Goal: Use online tool/utility

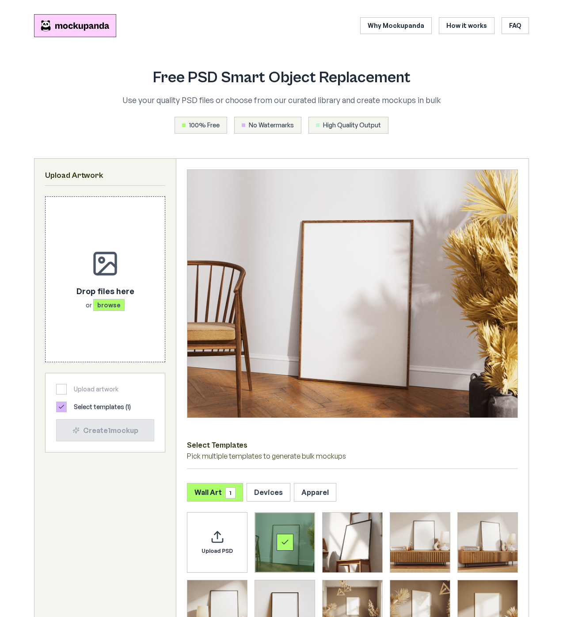
click at [210, 124] on span "100% Free" at bounding box center [204, 125] width 30 height 9
click at [407, 27] on link "Why Mockupanda" at bounding box center [396, 25] width 72 height 17
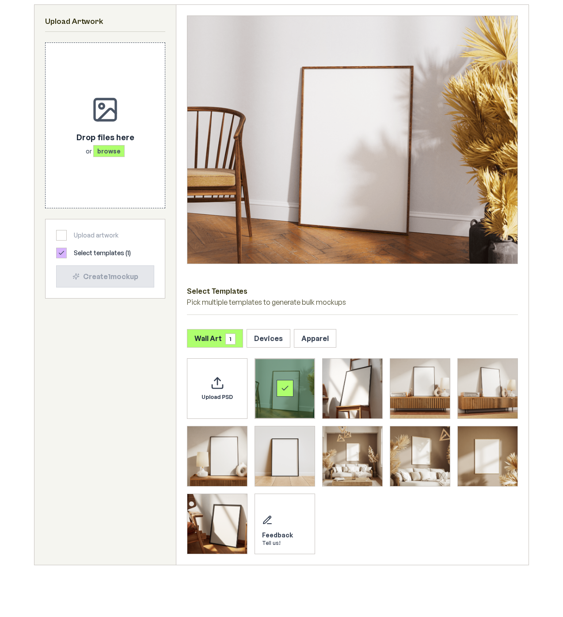
scroll to position [160, 0]
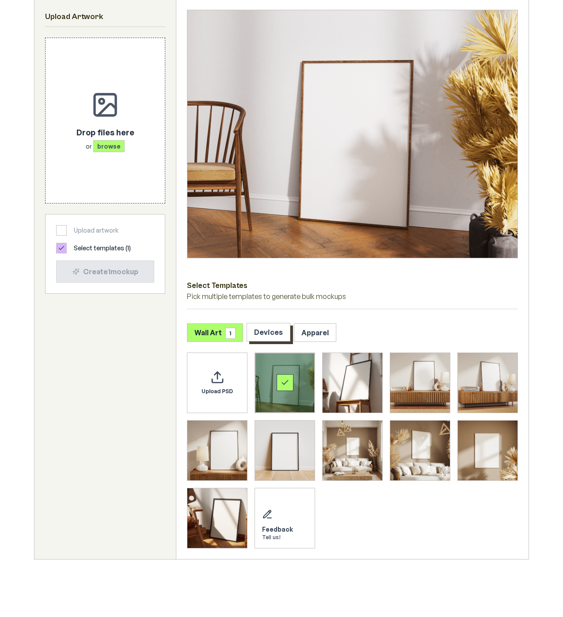
click at [272, 327] on button "Devices" at bounding box center [269, 332] width 44 height 19
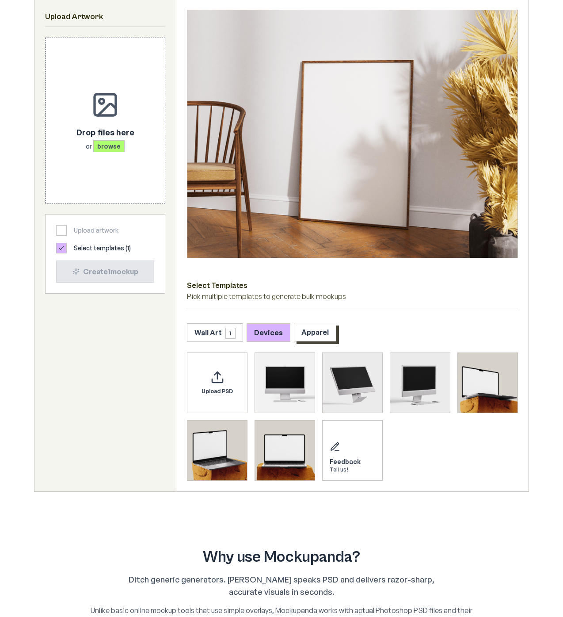
click at [326, 330] on button "Apparel" at bounding box center [315, 332] width 42 height 19
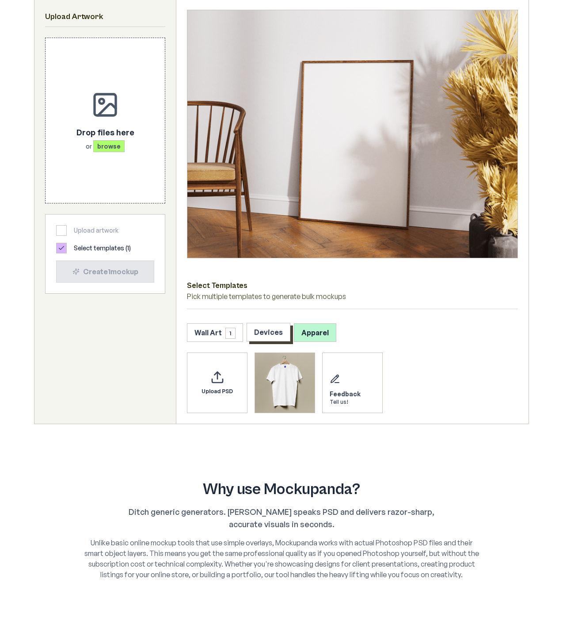
click at [267, 332] on button "Devices" at bounding box center [269, 332] width 44 height 19
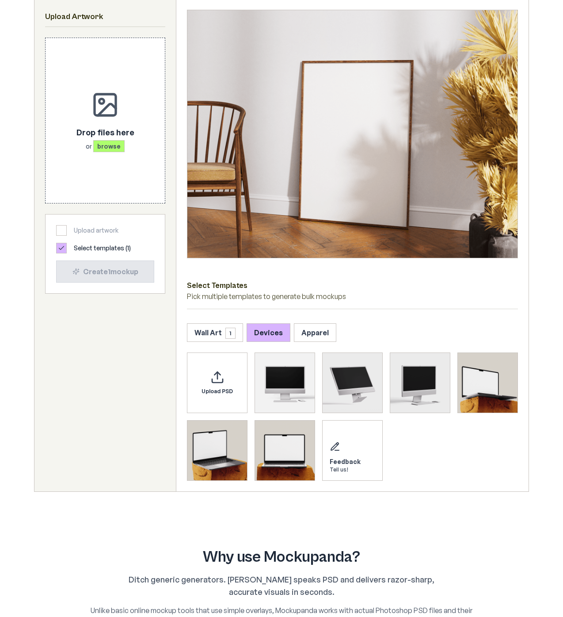
click at [80, 387] on div "Upload Artwork Drop files here or browse Upload artwork Select templates ( 1 ) …" at bounding box center [104, 245] width 141 height 492
click at [218, 329] on button "Wall Art 1" at bounding box center [215, 332] width 56 height 19
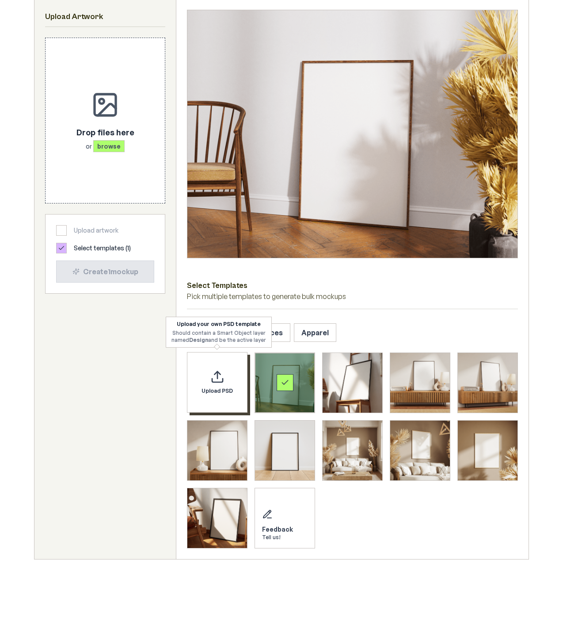
click at [215, 388] on span "Upload PSD" at bounding box center [217, 390] width 31 height 7
click at [76, 111] on div "Drop files here or browse" at bounding box center [105, 120] width 91 height 137
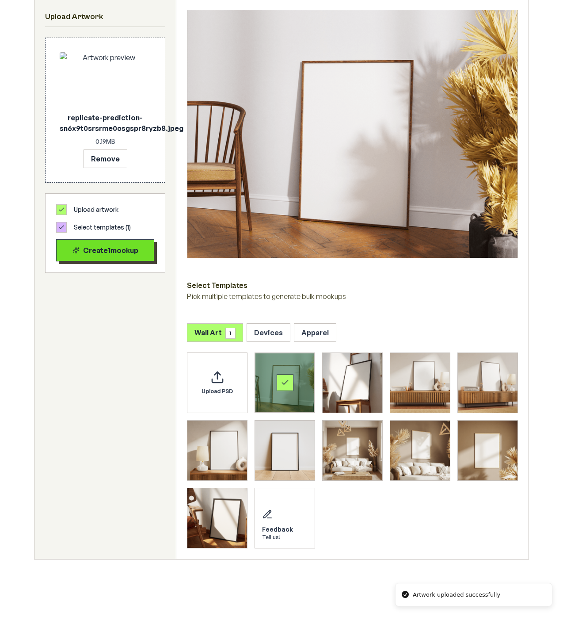
click at [107, 248] on div "Create 1 mockup" at bounding box center [105, 250] width 83 height 11
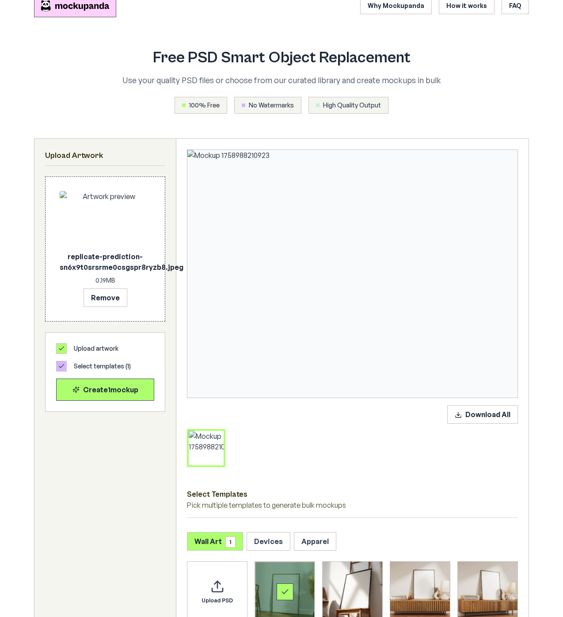
scroll to position [22, 0]
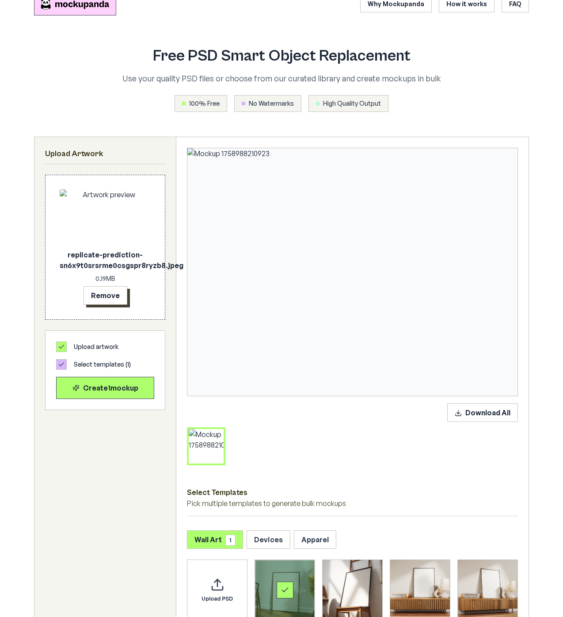
click at [97, 296] on button "Remove" at bounding box center [106, 295] width 44 height 19
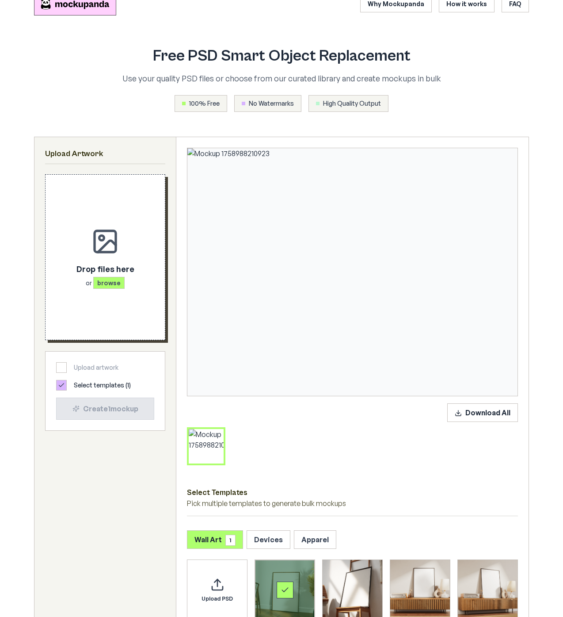
click at [109, 282] on span "browse" at bounding box center [108, 283] width 31 height 12
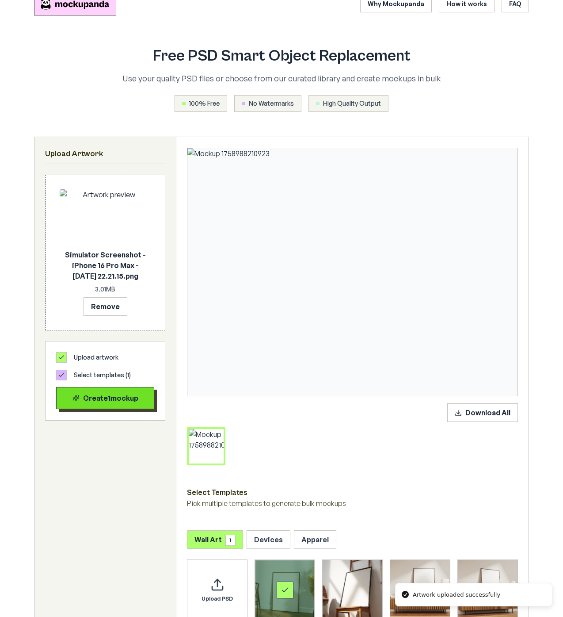
click at [107, 392] on button "Create 1 mockup" at bounding box center [105, 398] width 98 height 22
